Goal: Complete application form

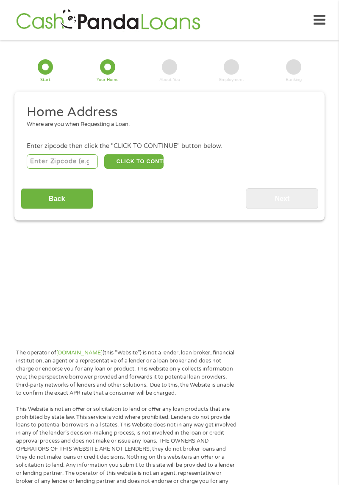
click at [334, 246] on main "1 Start 2 Your Home 3 About You 4 Employment 5 Banking 6 This field is hidden w…" at bounding box center [169, 183] width 339 height 286
click at [81, 159] on input "number" at bounding box center [63, 161] width 72 height 14
type input "44145"
click at [142, 158] on button "CLICK TO CONTINUE" at bounding box center [133, 161] width 59 height 14
type input "44145"
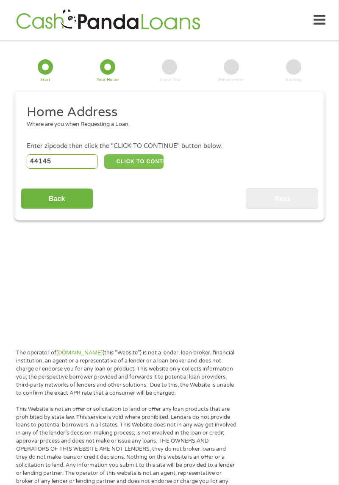
type input "Westlake"
select select "[US_STATE]"
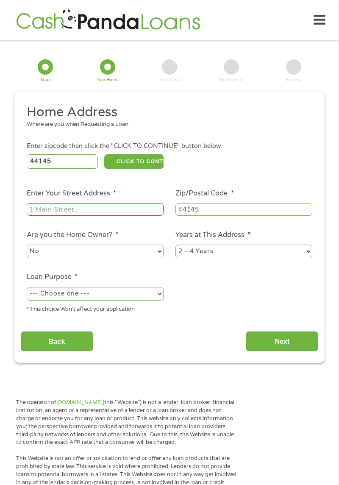
click at [87, 210] on input "Enter Your Street Address *" at bounding box center [95, 209] width 137 height 13
type input "[STREET_ADDRESS][PERSON_NAME]"
click at [158, 293] on select "--- Choose one --- Pay Bills Debt Consolidation Home Improvement Major Purchase…" at bounding box center [95, 294] width 137 height 14
select select "shorttermcash"
click at [27, 288] on select "--- Choose one --- Pay Bills Debt Consolidation Home Improvement Major Purchase…" at bounding box center [95, 294] width 137 height 14
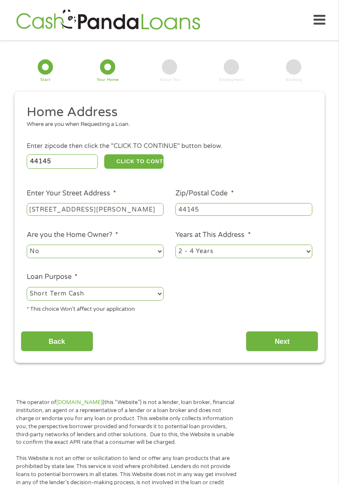
click at [289, 345] on input "Next" at bounding box center [282, 341] width 72 height 21
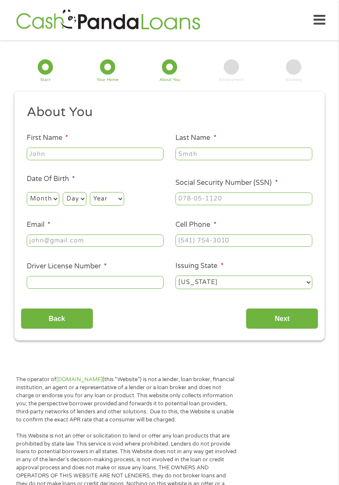
scroll to position [11, 0]
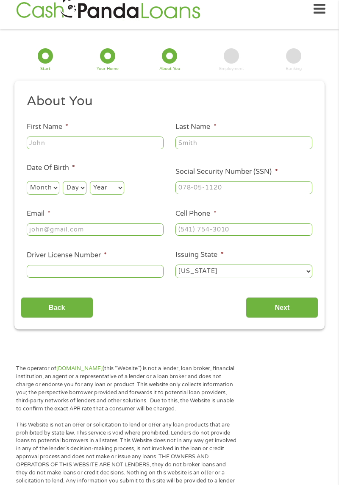
click at [61, 138] on input "First Name *" at bounding box center [95, 142] width 137 height 13
type input "[PERSON_NAME]"
type input "[EMAIL_ADDRESS][DOMAIN_NAME]"
type input "[PHONE_NUMBER]"
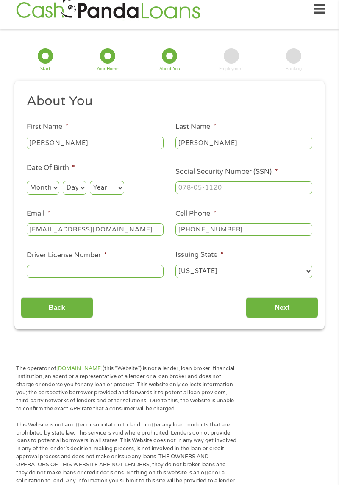
scroll to position [11, 0]
click at [52, 191] on select "Month 1 2 3 4 5 6 7 8 9 10 11 12" at bounding box center [43, 188] width 33 height 14
select select "10"
click at [27, 181] on select "Month 1 2 3 4 5 6 7 8 9 10 11 12" at bounding box center [43, 188] width 33 height 14
click at [81, 187] on select "Day 1 2 3 4 5 6 7 8 9 10 11 12 13 14 15 16 17 18 19 20 21 22 23 24 25 26 27 28 …" at bounding box center [74, 188] width 23 height 14
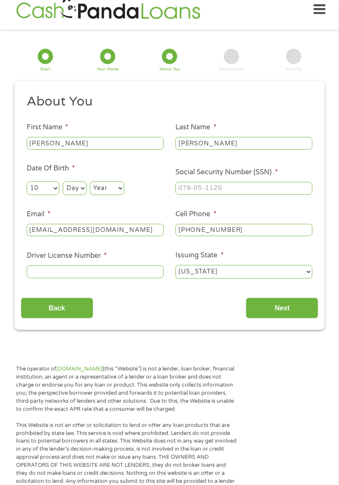
select select "27"
click at [63, 181] on select "Day 1 2 3 4 5 6 7 8 9 10 11 12 13 14 15 16 17 18 19 20 21 22 23 24 25 26 27 28 …" at bounding box center [74, 188] width 23 height 14
click at [123, 186] on select "Year [DATE] 2006 2005 2004 2003 2002 2001 2000 1999 1998 1997 1996 1995 1994 19…" at bounding box center [107, 188] width 34 height 14
select select "1956"
click at [90, 181] on select "Year [DATE] 2006 2005 2004 2003 2002 2001 2000 1999 1998 1997 1996 1995 1994 19…" at bounding box center [107, 188] width 34 height 14
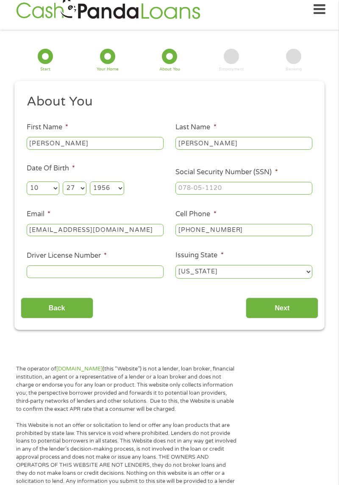
click at [217, 187] on input "Social Security Number (SSN) *" at bounding box center [243, 188] width 137 height 13
type input "272-46-5890"
click at [141, 276] on input "Driver License Number *" at bounding box center [95, 271] width 137 height 13
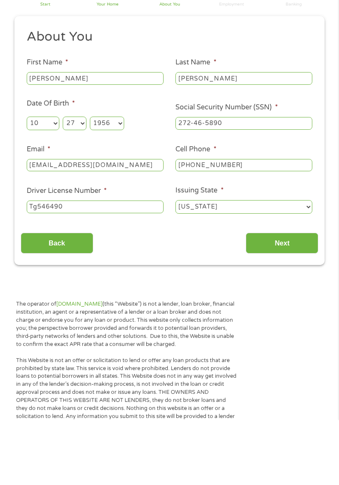
type input "Tg546490"
click at [292, 313] on input "Next" at bounding box center [282, 308] width 72 height 21
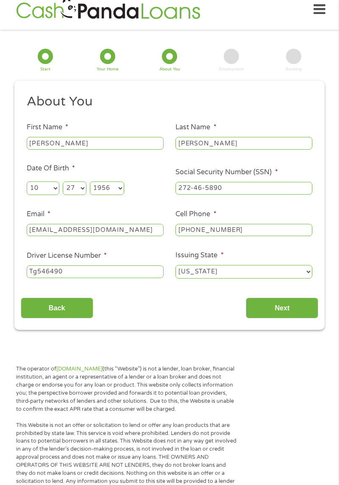
scroll to position [11, 0]
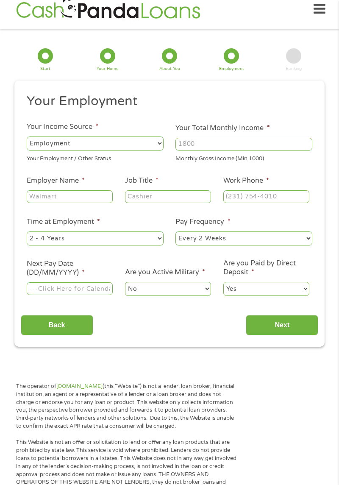
click at [155, 139] on select "--- Choose one --- Employment [DEMOGRAPHIC_DATA] Benefits" at bounding box center [95, 143] width 137 height 14
select select "benefits"
click at [27, 136] on select "--- Choose one --- Employment [DEMOGRAPHIC_DATA] Benefits" at bounding box center [95, 143] width 137 height 14
type input "Other"
type input "[PHONE_NUMBER]"
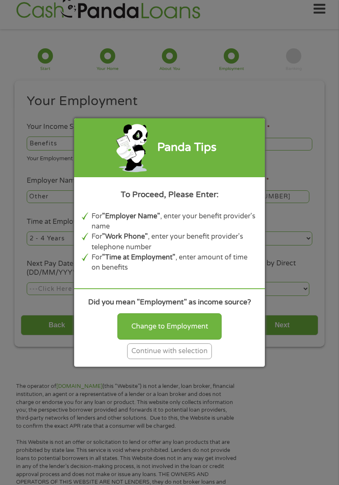
scroll to position [13, 0]
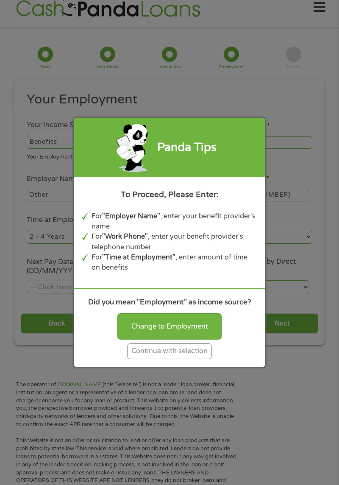
click at [181, 351] on div "Continue with selection" at bounding box center [169, 351] width 85 height 16
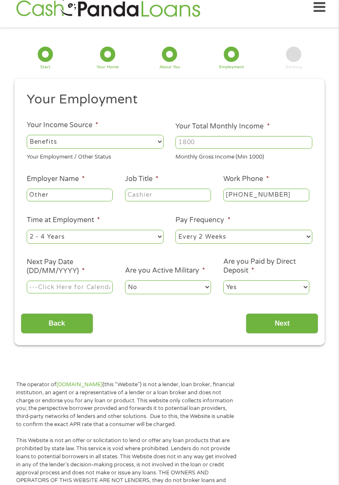
scroll to position [12, 0]
click at [282, 142] on input "Your Total Monthly Income *" at bounding box center [243, 142] width 137 height 13
type input "2500"
click at [92, 192] on input "Other" at bounding box center [70, 195] width 86 height 13
type input "Others Ocala security"
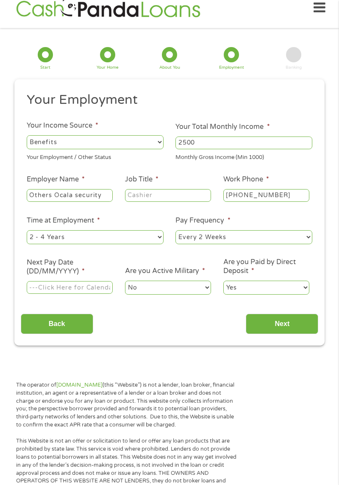
click at [198, 192] on input "Job Title *" at bounding box center [168, 195] width 86 height 13
type input "Retired"
click at [100, 286] on input "Next Pay Date (DD/MM/YYYY) *" at bounding box center [70, 287] width 86 height 13
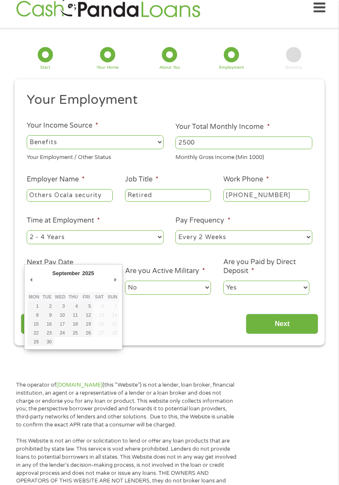
type input "[DATE]"
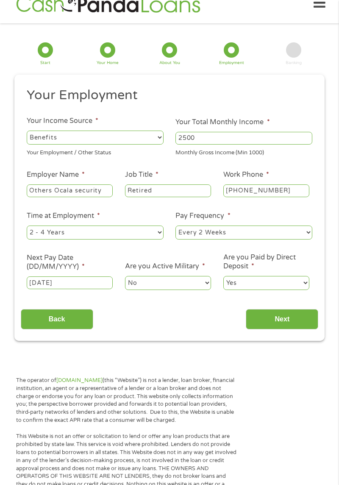
click at [307, 284] on select "Yes No" at bounding box center [266, 283] width 86 height 14
click at [288, 324] on input "Next" at bounding box center [282, 319] width 72 height 21
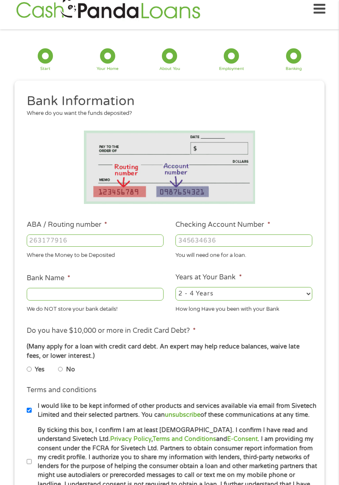
scroll to position [3, 3]
click at [285, 323] on ul "Bank Information Where do you want the funds deposited? ABA / Routing number * …" at bounding box center [170, 295] width 298 height 405
